Goal: Transaction & Acquisition: Purchase product/service

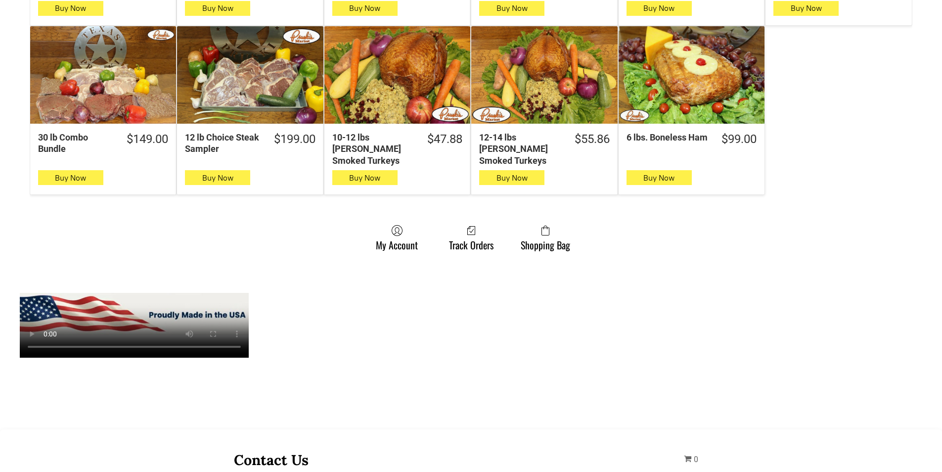
scroll to position [692, 0]
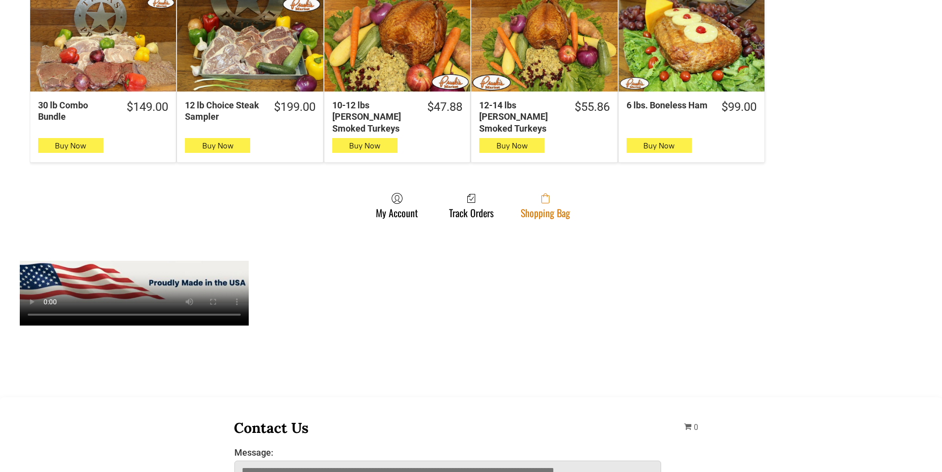
click at [557, 202] on link "Shopping Bag" at bounding box center [545, 205] width 59 height 26
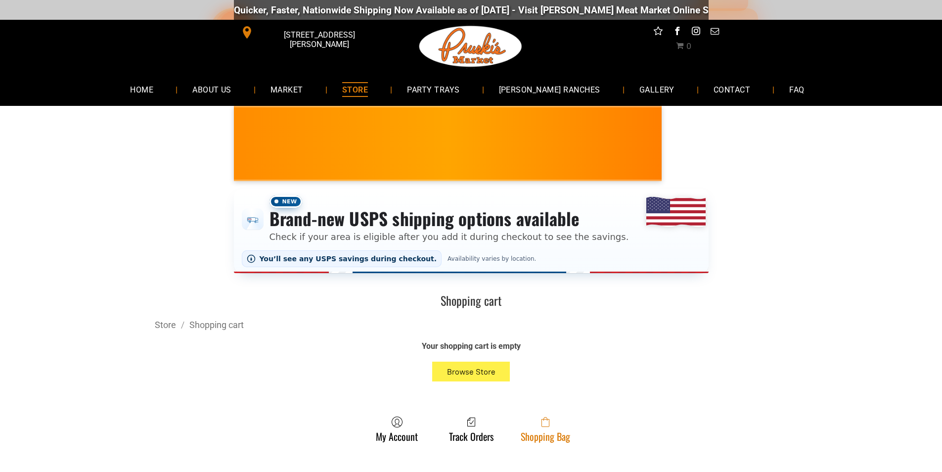
click at [556, 436] on link "Shopping Bag" at bounding box center [545, 429] width 59 height 26
click at [568, 428] on span at bounding box center [545, 422] width 49 height 12
click at [543, 427] on icon at bounding box center [545, 423] width 8 height 8
